Goal: Task Accomplishment & Management: Use online tool/utility

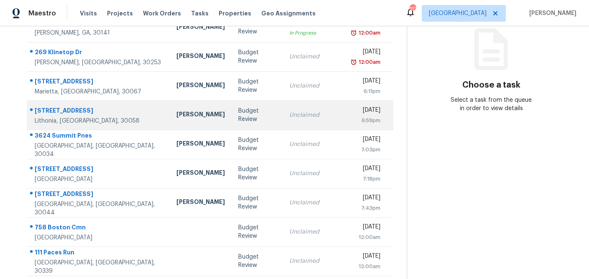
scroll to position [102, 0]
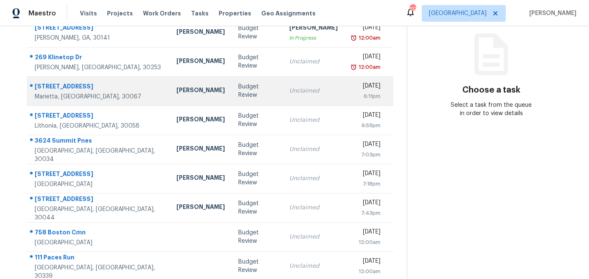
click at [231, 99] on td "Budget Review" at bounding box center [256, 90] width 51 height 29
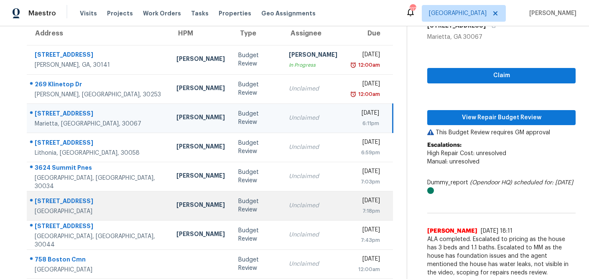
scroll to position [71, 0]
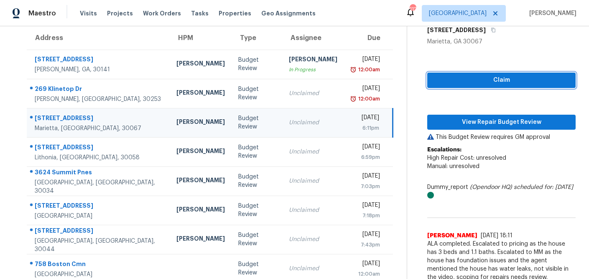
click at [478, 81] on span "Claim" at bounding box center [501, 80] width 135 height 10
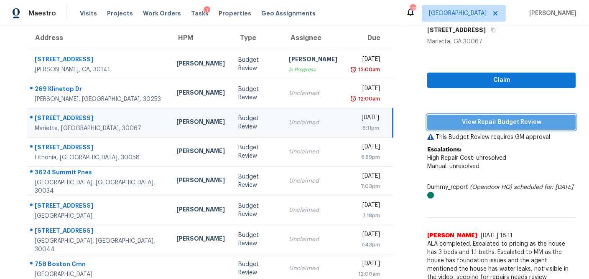
click at [478, 122] on span "View Repair Budget Review" at bounding box center [501, 122] width 135 height 10
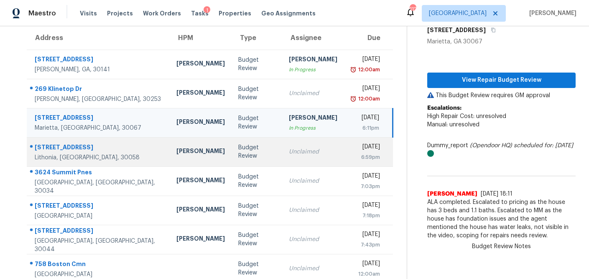
click at [289, 153] on div "Unclaimed" at bounding box center [313, 152] width 48 height 8
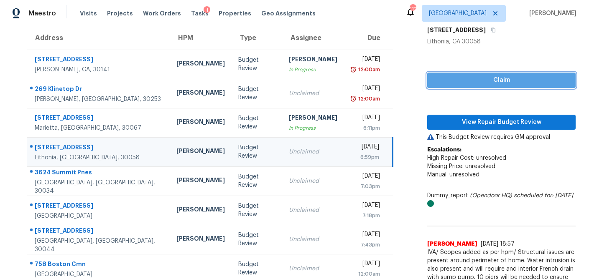
click at [479, 83] on span "Claim" at bounding box center [501, 80] width 135 height 10
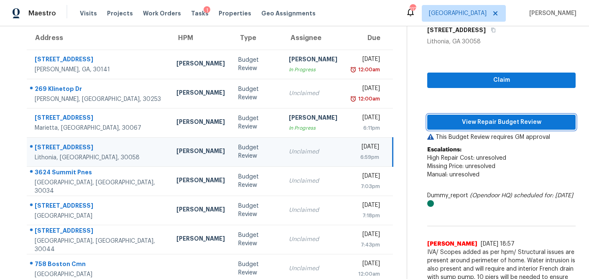
click at [472, 118] on span "View Repair Budget Review" at bounding box center [501, 122] width 135 height 10
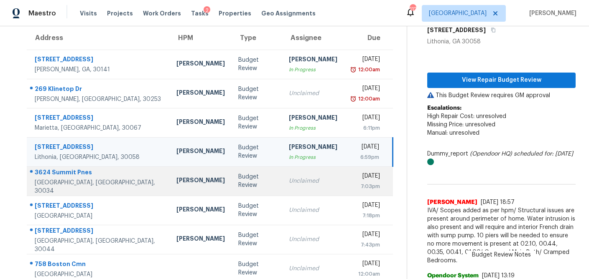
click at [289, 183] on div "Unclaimed" at bounding box center [313, 181] width 48 height 8
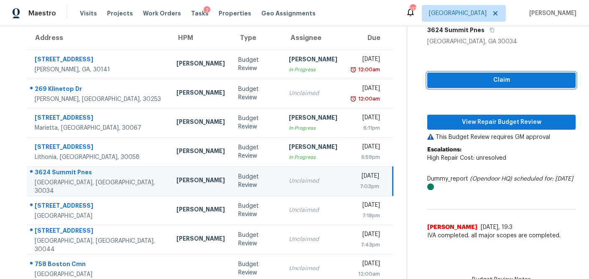
drag, startPoint x: 468, startPoint y: 83, endPoint x: 462, endPoint y: 92, distance: 11.1
click at [468, 83] on span "Claim" at bounding box center [501, 80] width 135 height 10
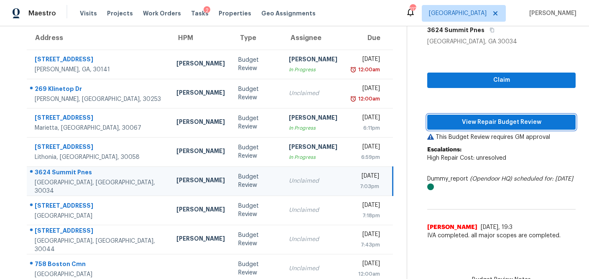
click at [457, 122] on span "View Repair Budget Review" at bounding box center [501, 122] width 135 height 10
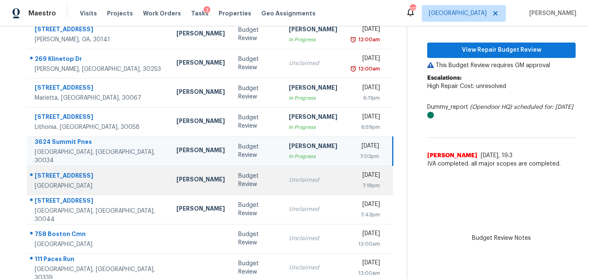
click at [289, 182] on div "Unclaimed" at bounding box center [313, 180] width 48 height 8
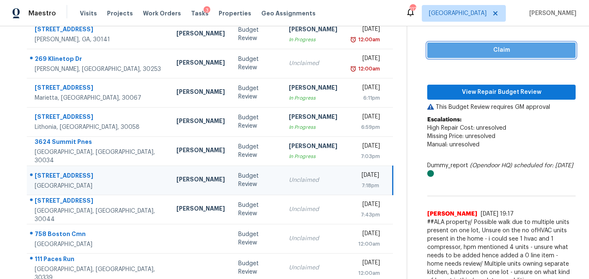
click at [521, 54] on span "Claim" at bounding box center [501, 50] width 135 height 10
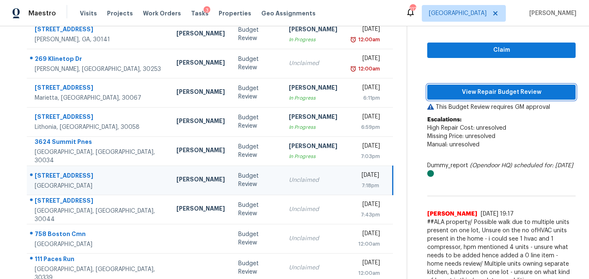
click at [503, 91] on span "View Repair Budget Review" at bounding box center [501, 92] width 135 height 10
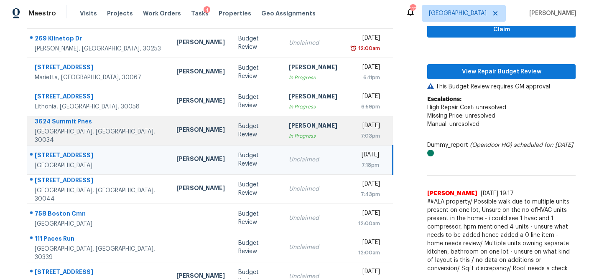
scroll to position [155, 0]
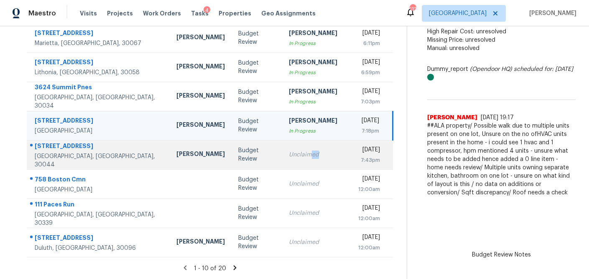
click at [282, 159] on td "Unclaimed" at bounding box center [313, 154] width 62 height 29
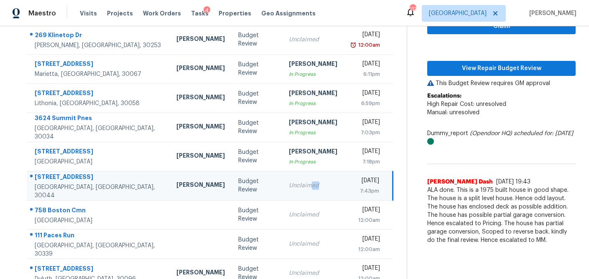
scroll to position [121, 0]
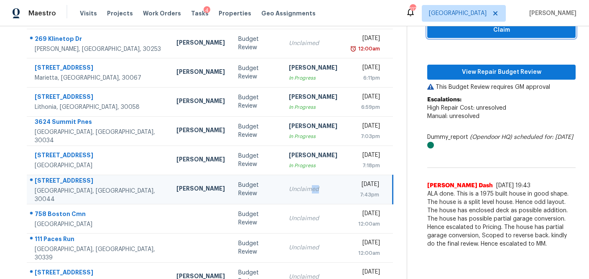
click at [478, 34] on span "Claim" at bounding box center [501, 30] width 135 height 10
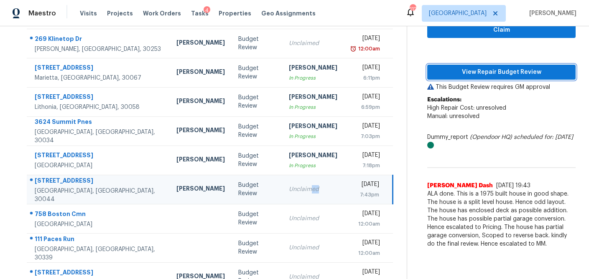
click at [472, 69] on span "View Repair Budget Review" at bounding box center [501, 72] width 135 height 10
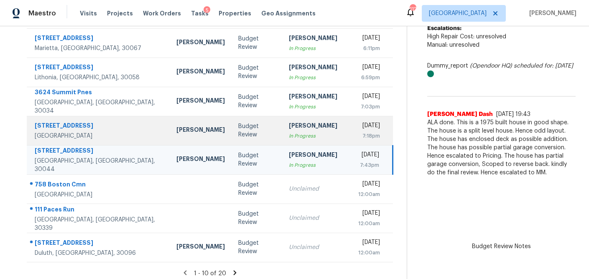
scroll to position [151, 0]
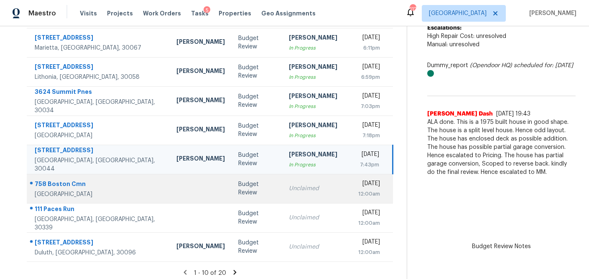
click at [300, 194] on td "Unclaimed" at bounding box center [313, 188] width 62 height 29
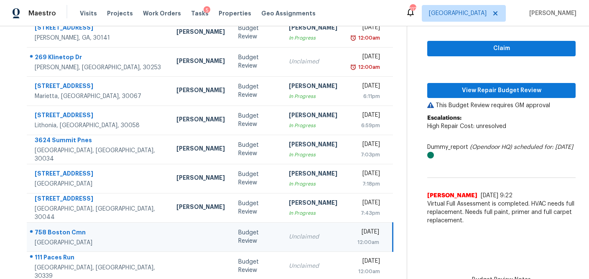
scroll to position [102, 0]
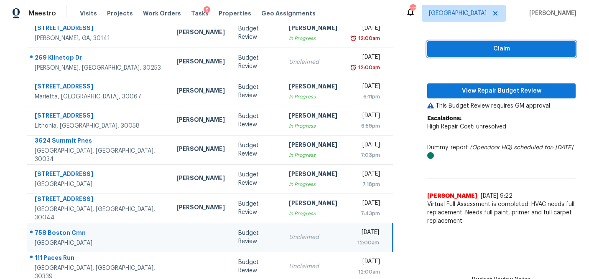
click at [502, 52] on span "Claim" at bounding box center [501, 49] width 135 height 10
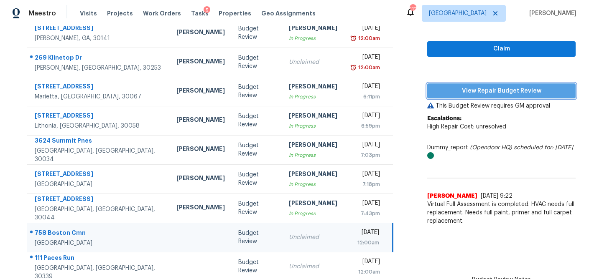
click at [490, 86] on span "View Repair Budget Review" at bounding box center [501, 91] width 135 height 10
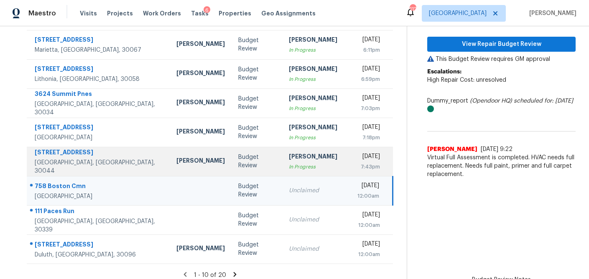
scroll to position [155, 0]
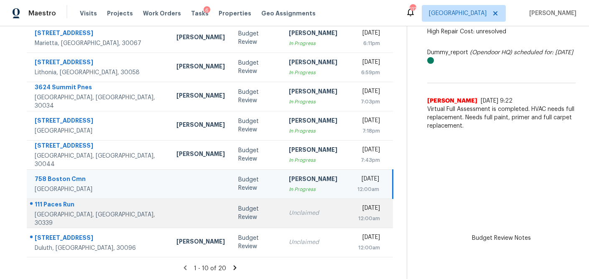
click at [282, 207] on td "Unclaimed" at bounding box center [313, 213] width 62 height 29
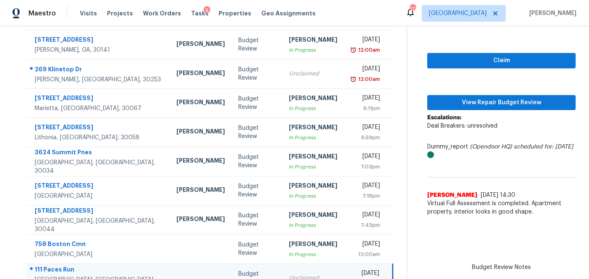
scroll to position [90, 0]
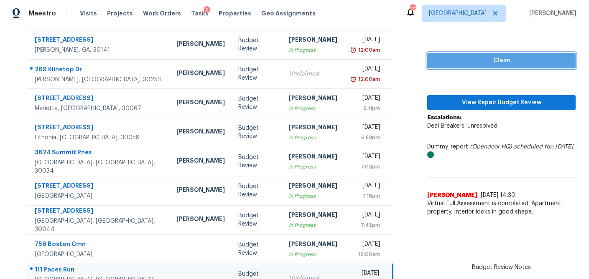
click at [487, 65] on span "Claim" at bounding box center [501, 61] width 135 height 10
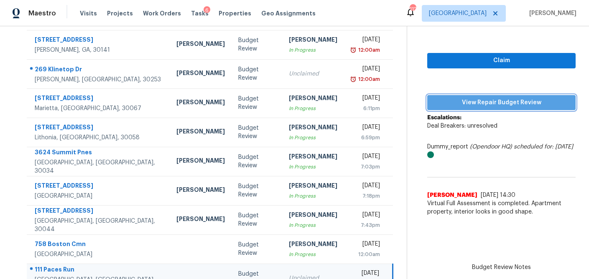
click at [474, 98] on span "View Repair Budget Review" at bounding box center [501, 103] width 135 height 10
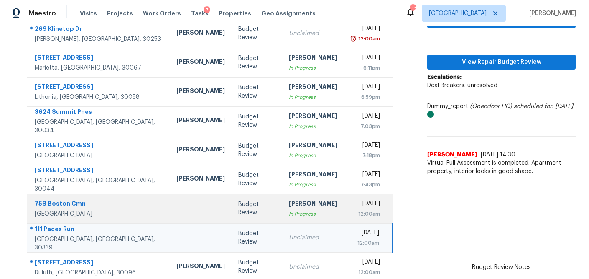
scroll to position [155, 0]
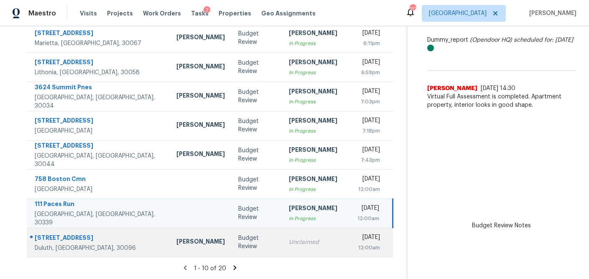
click at [282, 237] on td "Unclaimed" at bounding box center [313, 242] width 62 height 29
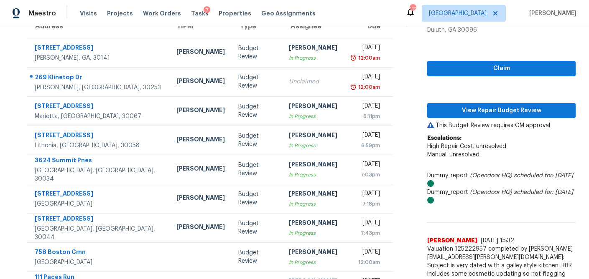
scroll to position [81, 0]
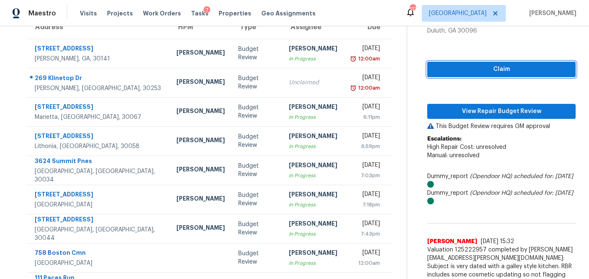
click at [478, 72] on span "Claim" at bounding box center [501, 69] width 135 height 10
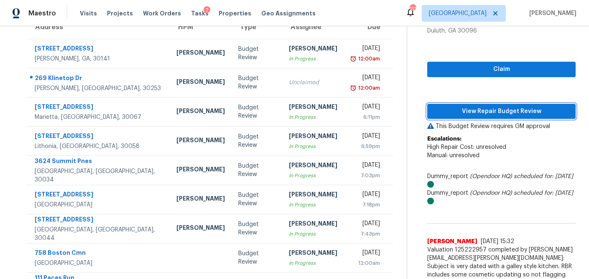
click at [468, 112] on span "View Repair Budget Review" at bounding box center [501, 112] width 135 height 10
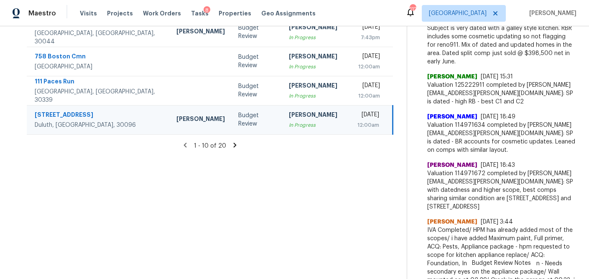
click at [234, 145] on icon at bounding box center [235, 145] width 3 height 5
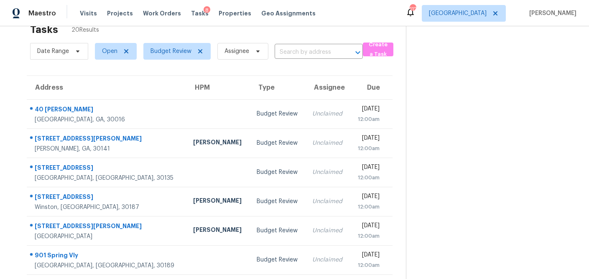
scroll to position [21, 0]
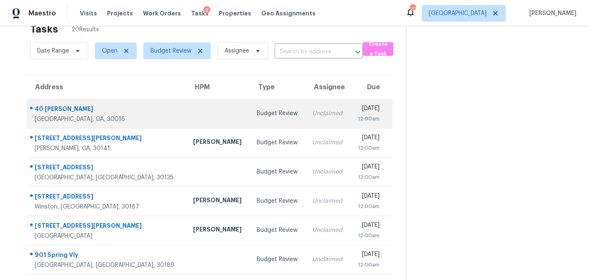
click at [250, 120] on td "Budget Review" at bounding box center [278, 113] width 56 height 29
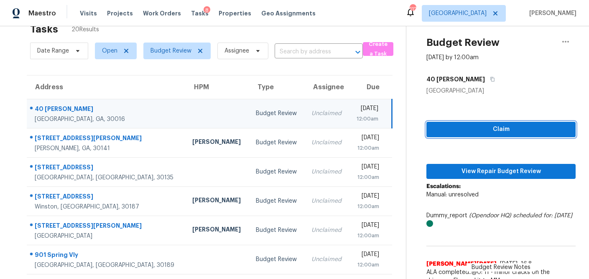
click at [477, 133] on span "Claim" at bounding box center [501, 129] width 136 height 10
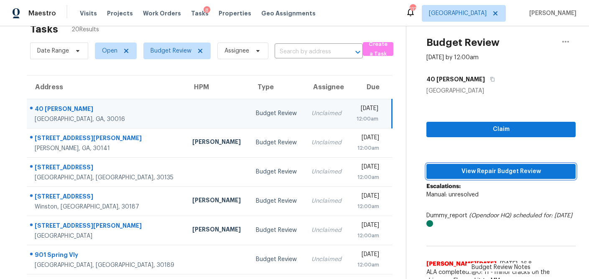
click at [471, 169] on span "View Repair Budget Review" at bounding box center [501, 172] width 136 height 10
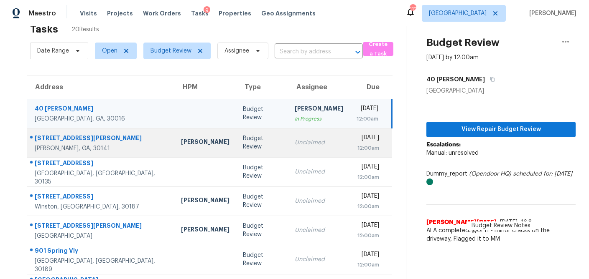
click at [288, 144] on td "Unclaimed" at bounding box center [319, 142] width 62 height 29
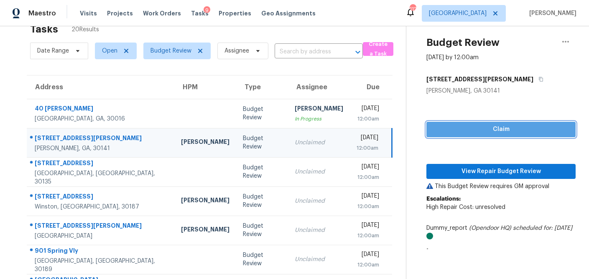
click at [473, 131] on span "Claim" at bounding box center [501, 129] width 136 height 10
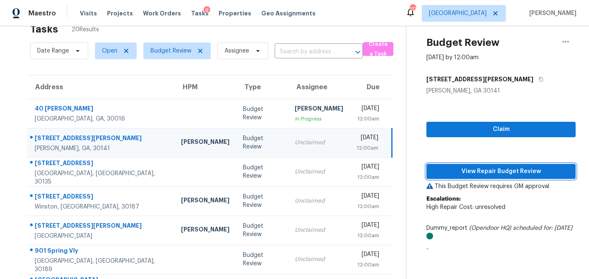
click at [478, 170] on span "View Repair Budget Review" at bounding box center [501, 172] width 136 height 10
